Goal: Find specific fact: Find contact information

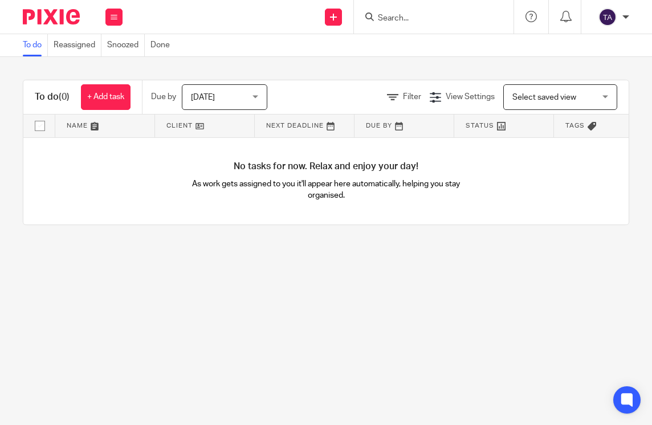
click at [421, 18] on input "Search" at bounding box center [428, 19] width 103 height 10
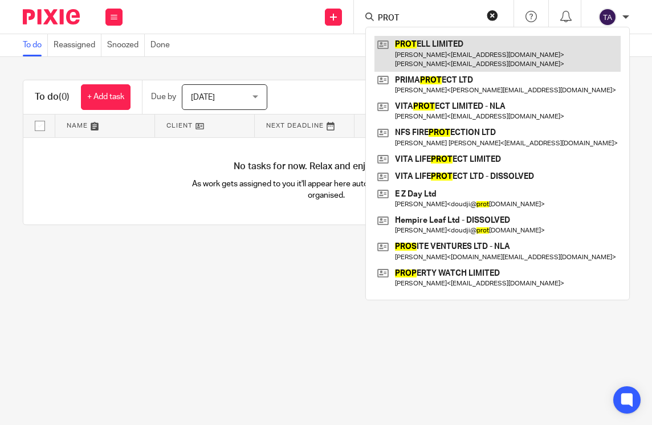
type input "PROT"
click at [446, 59] on link at bounding box center [497, 53] width 246 height 35
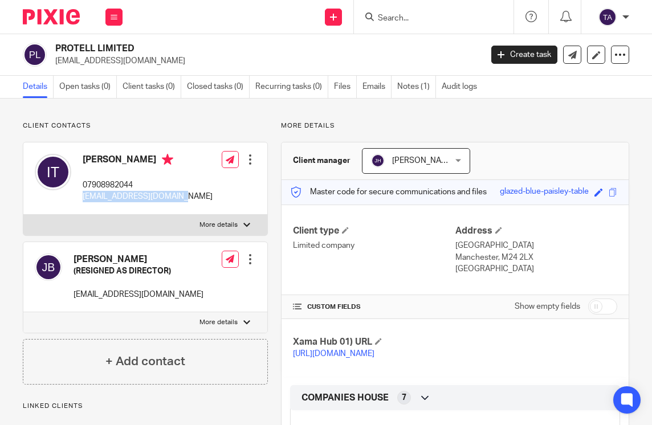
drag, startPoint x: 177, startPoint y: 198, endPoint x: 82, endPoint y: 198, distance: 94.6
click at [82, 198] on div "[PERSON_NAME] 07908982044 [EMAIL_ADDRESS][DOMAIN_NAME]" at bounding box center [124, 178] width 178 height 60
copy p "[EMAIL_ADDRESS][DOMAIN_NAME]"
